Goal: Obtain resource: Download file/media

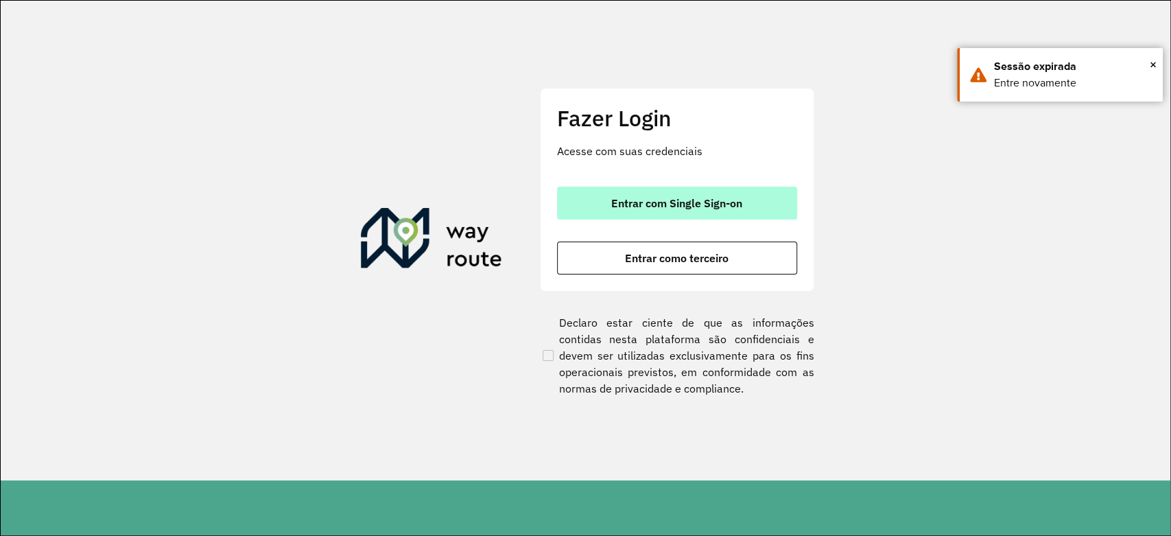
click at [701, 207] on span "Entrar com Single Sign-on" at bounding box center [676, 203] width 131 height 11
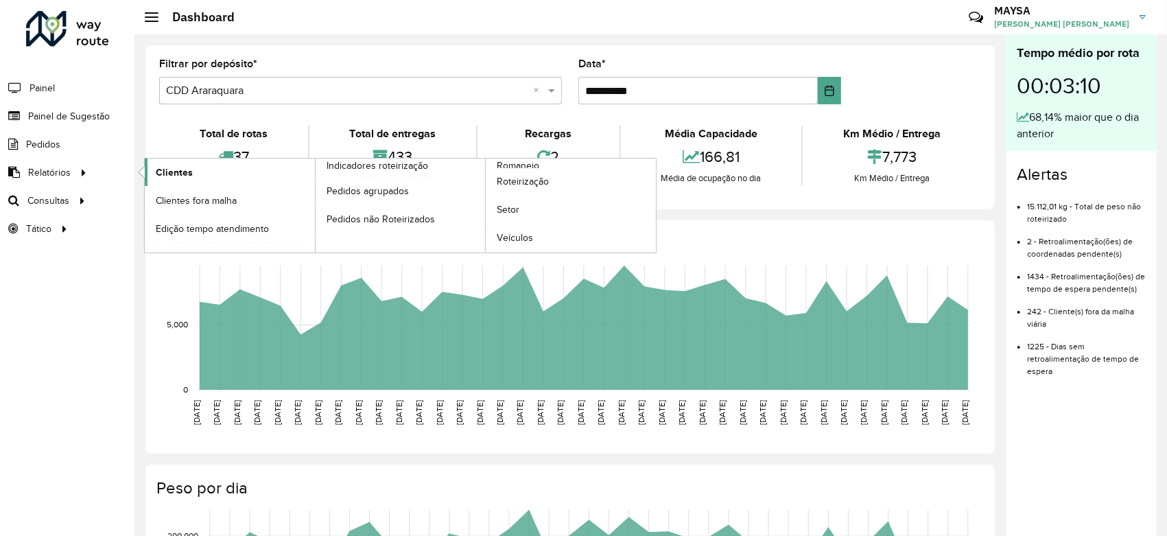
click at [159, 163] on link "Clientes" at bounding box center [230, 171] width 170 height 27
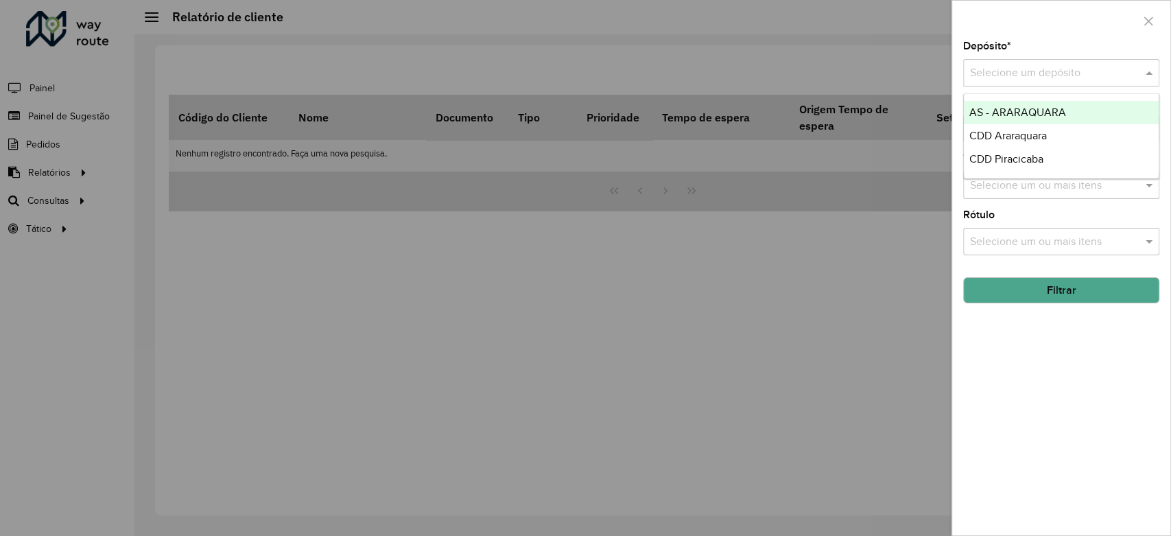
click at [1015, 66] on input "text" at bounding box center [1047, 73] width 155 height 16
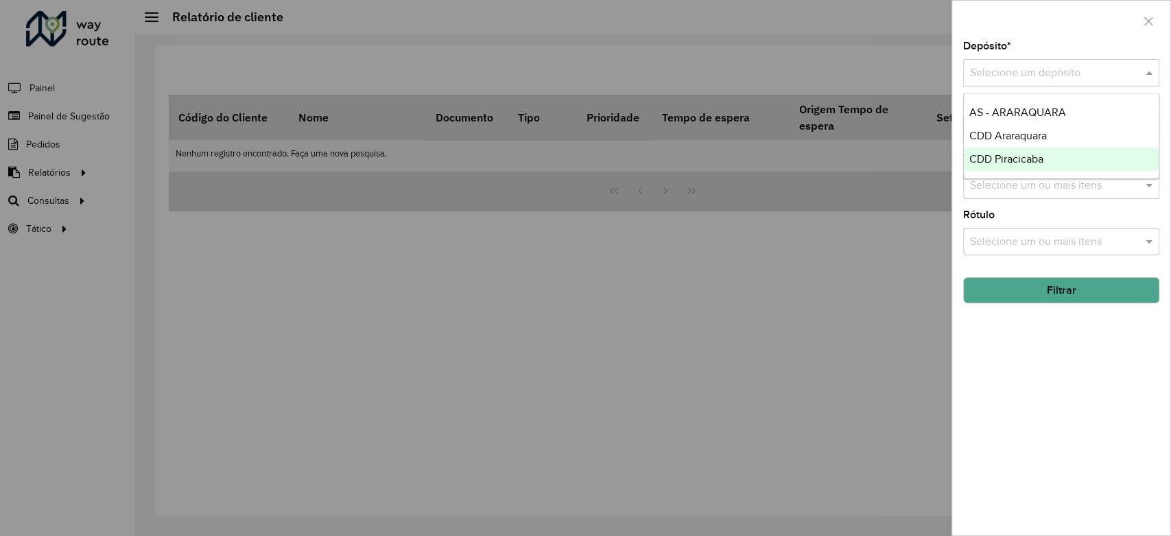
click at [1002, 161] on span "CDD Piracicaba" at bounding box center [1006, 159] width 74 height 12
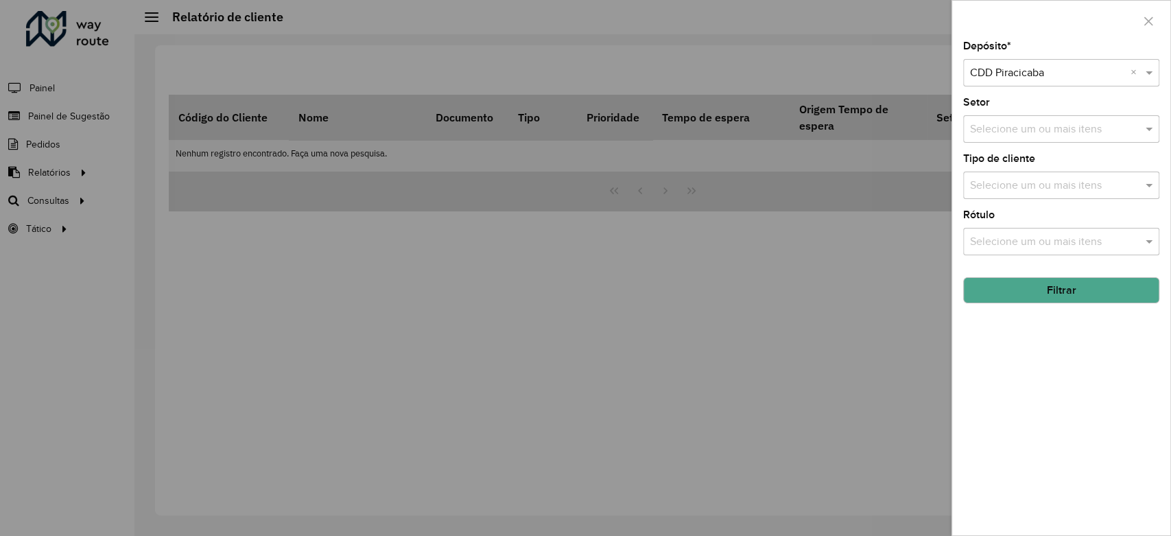
click at [1050, 288] on button "Filtrar" at bounding box center [1061, 290] width 196 height 26
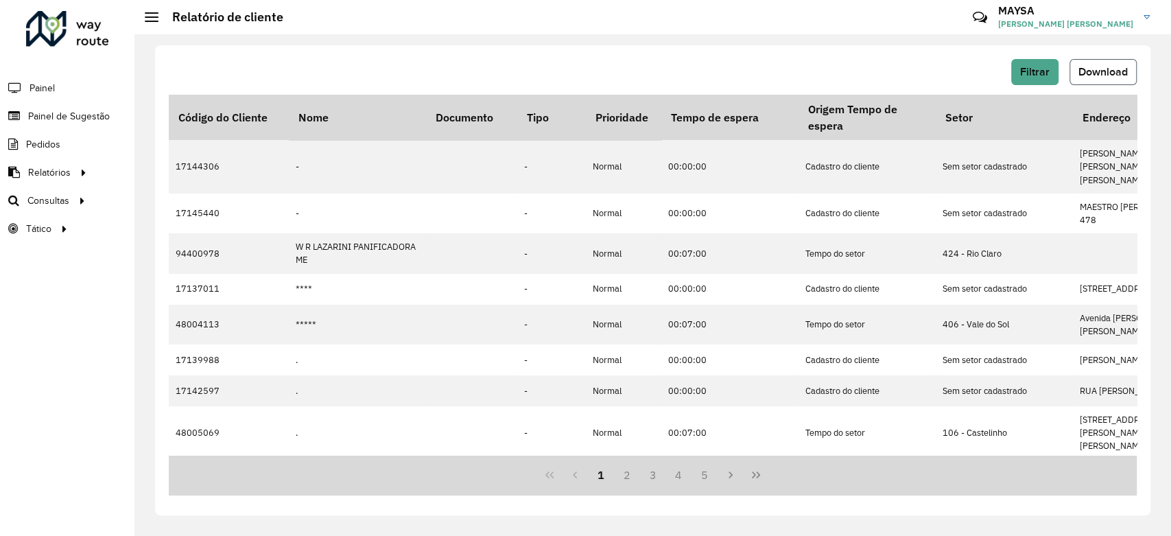
click at [1080, 68] on span "Download" at bounding box center [1102, 72] width 49 height 12
